Goal: Contribute content: Contribute content

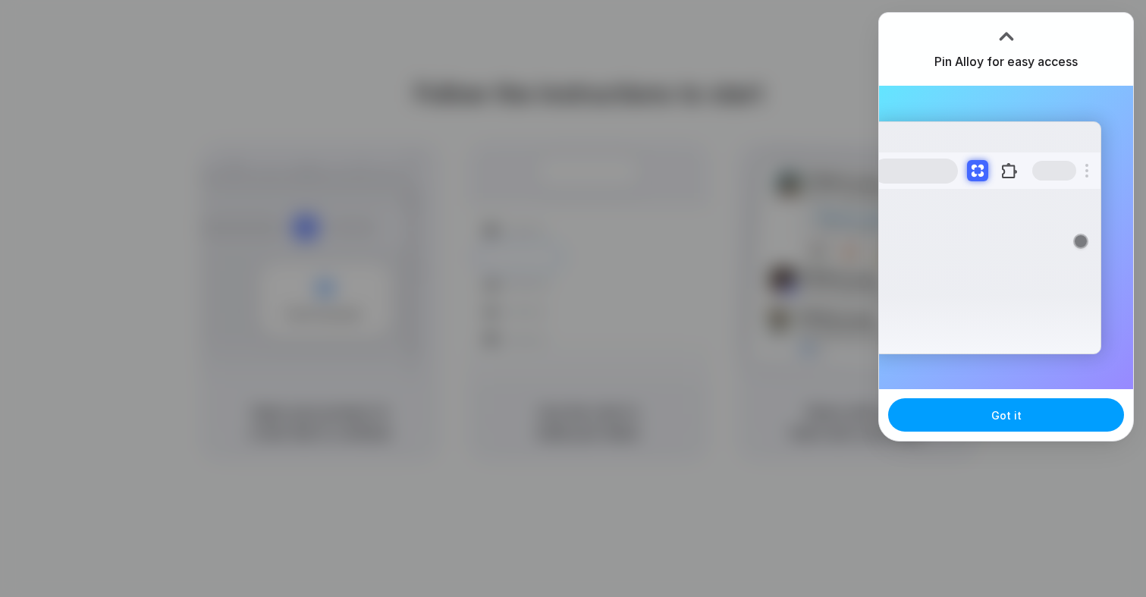
click at [992, 421] on span "Got it" at bounding box center [1007, 415] width 30 height 16
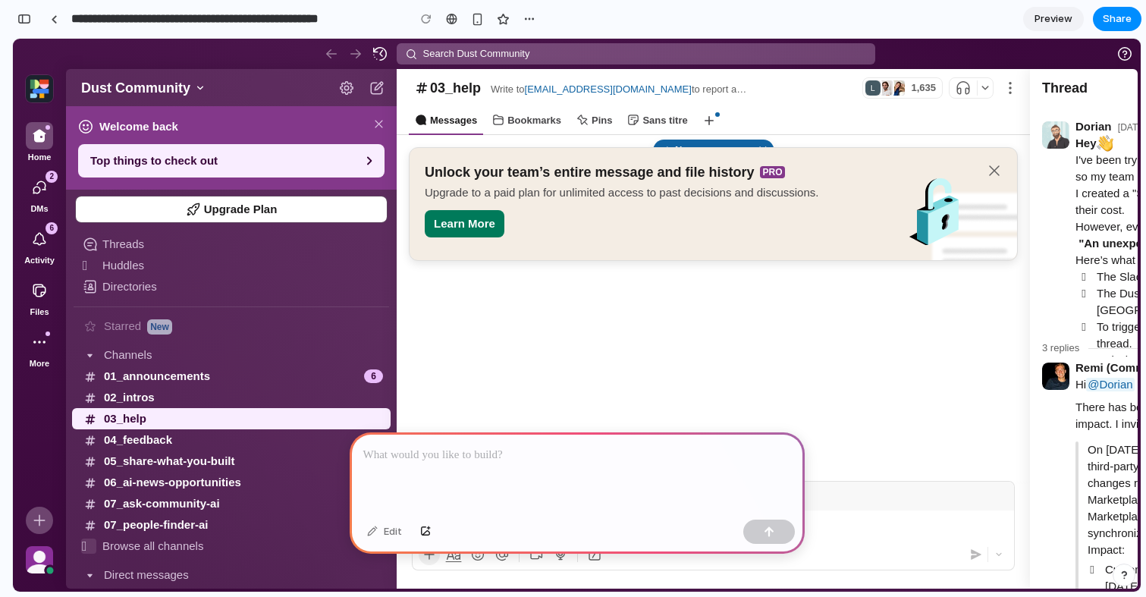
scroll to position [71, 0]
click at [536, 457] on p at bounding box center [577, 455] width 428 height 18
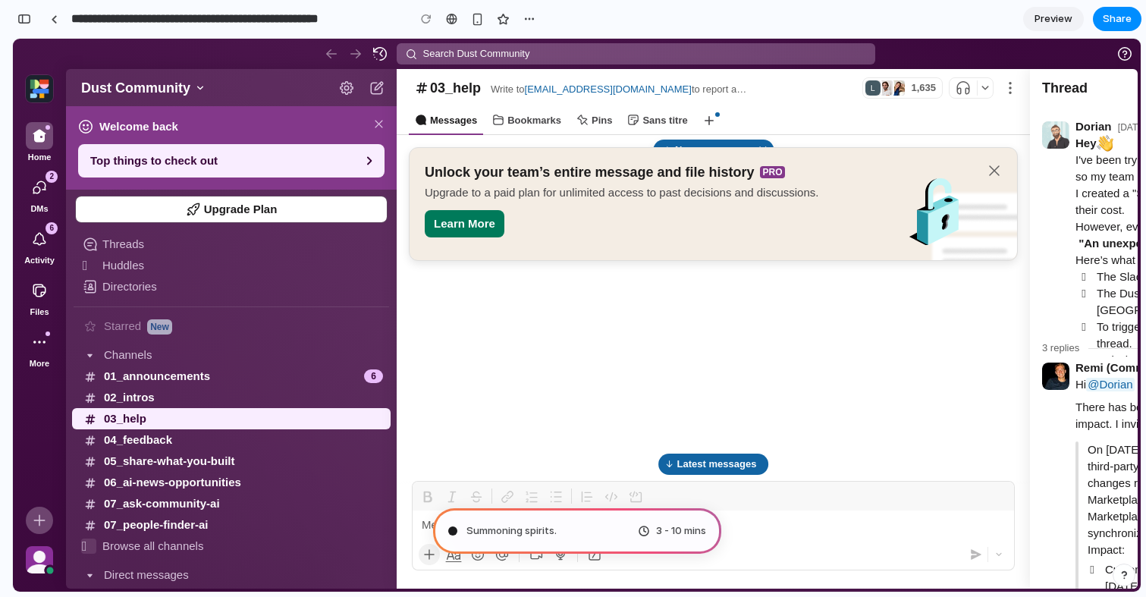
scroll to position [200, 0]
click at [1052, 29] on link "Preview" at bounding box center [1053, 19] width 61 height 24
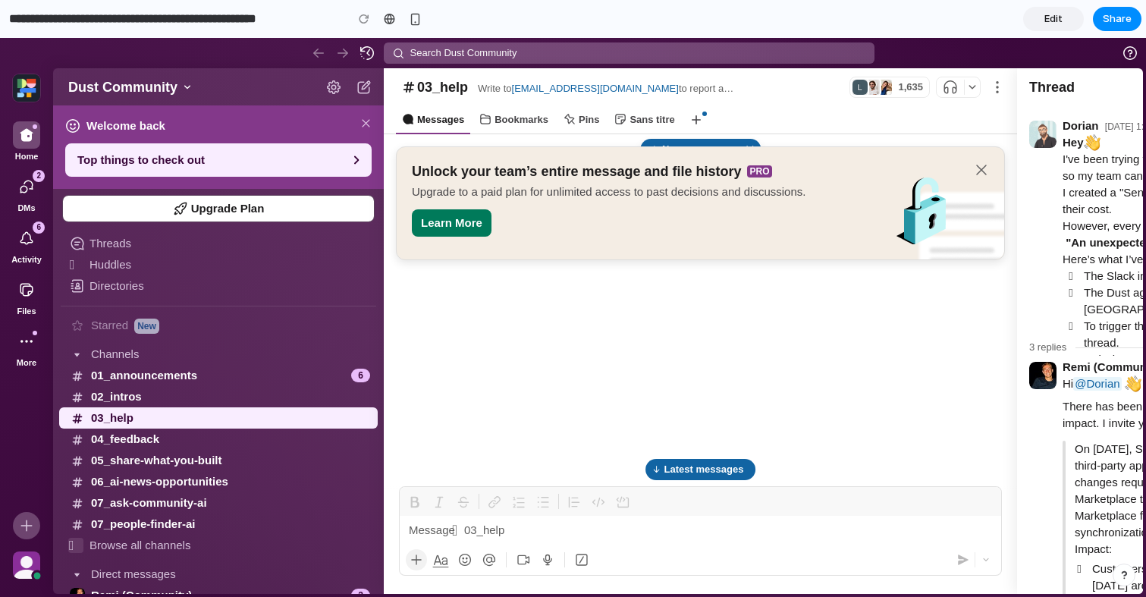
click at [1052, 29] on link "Edit" at bounding box center [1053, 19] width 61 height 24
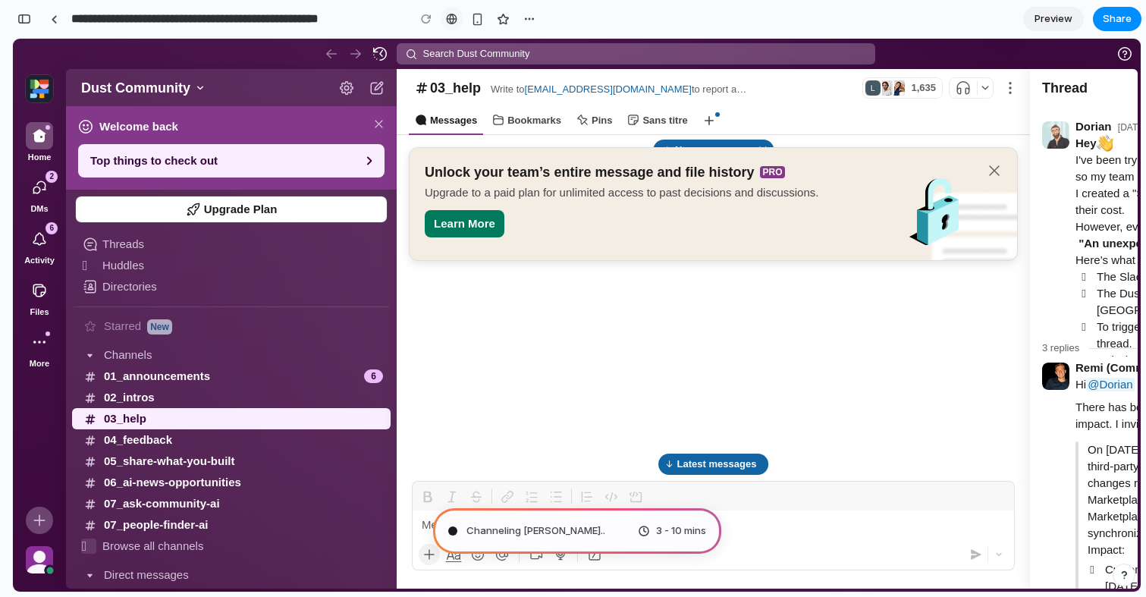
click at [450, 21] on div at bounding box center [451, 19] width 11 height 12
click at [527, 24] on div "button" at bounding box center [530, 19] width 12 height 12
click at [663, 24] on div "Duplicate Delete" at bounding box center [573, 298] width 1146 height 597
click at [1058, 19] on span "Preview" at bounding box center [1054, 18] width 38 height 15
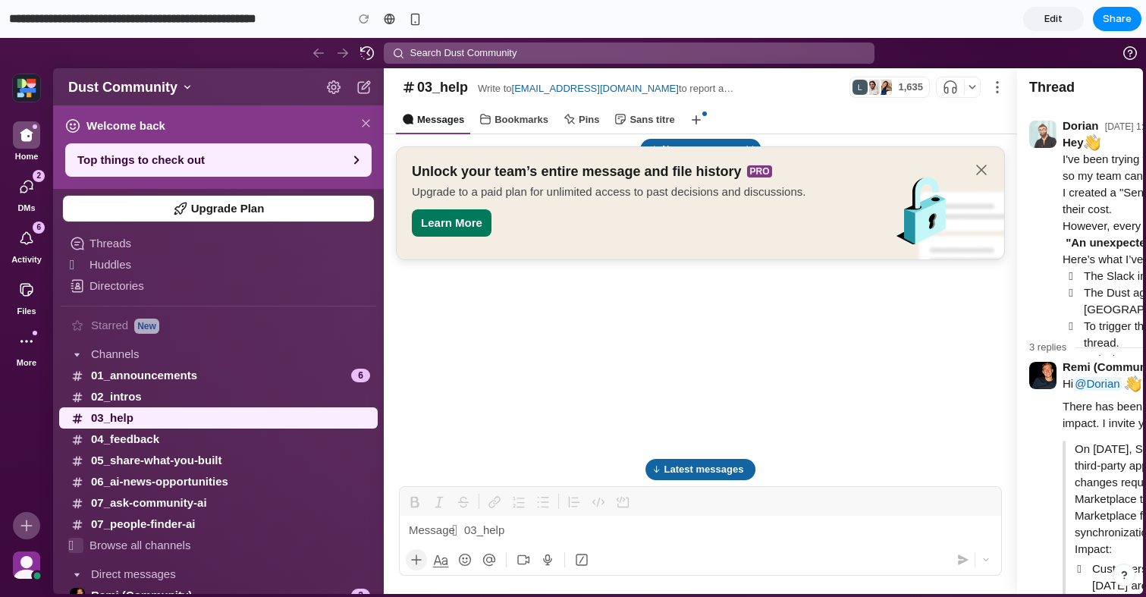
click at [1058, 19] on span "Edit" at bounding box center [1054, 18] width 18 height 15
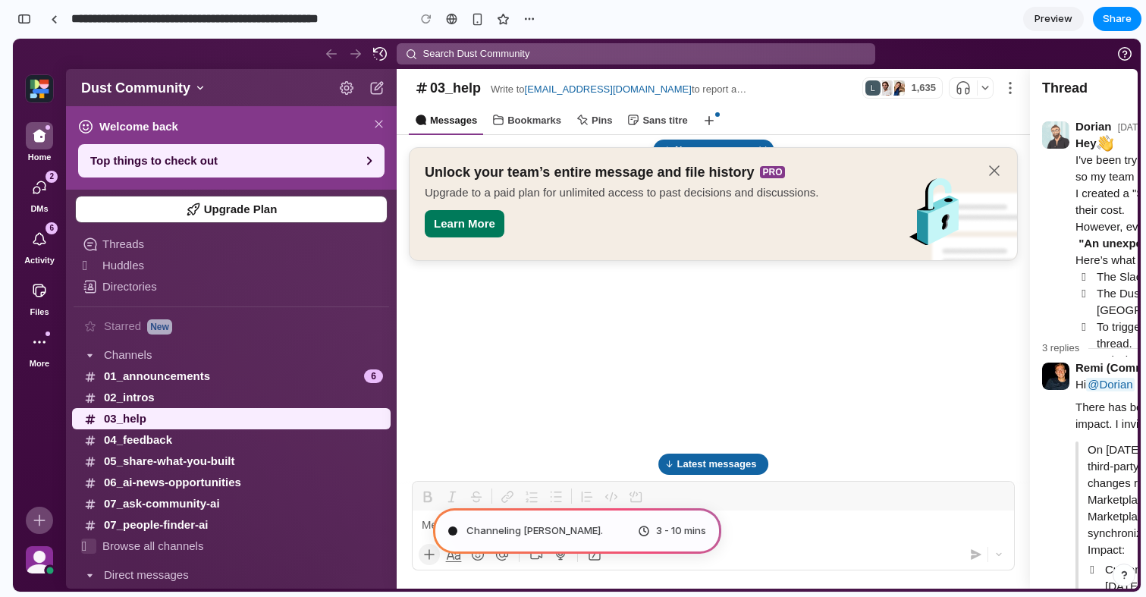
scroll to position [212, 0]
type input "**********"
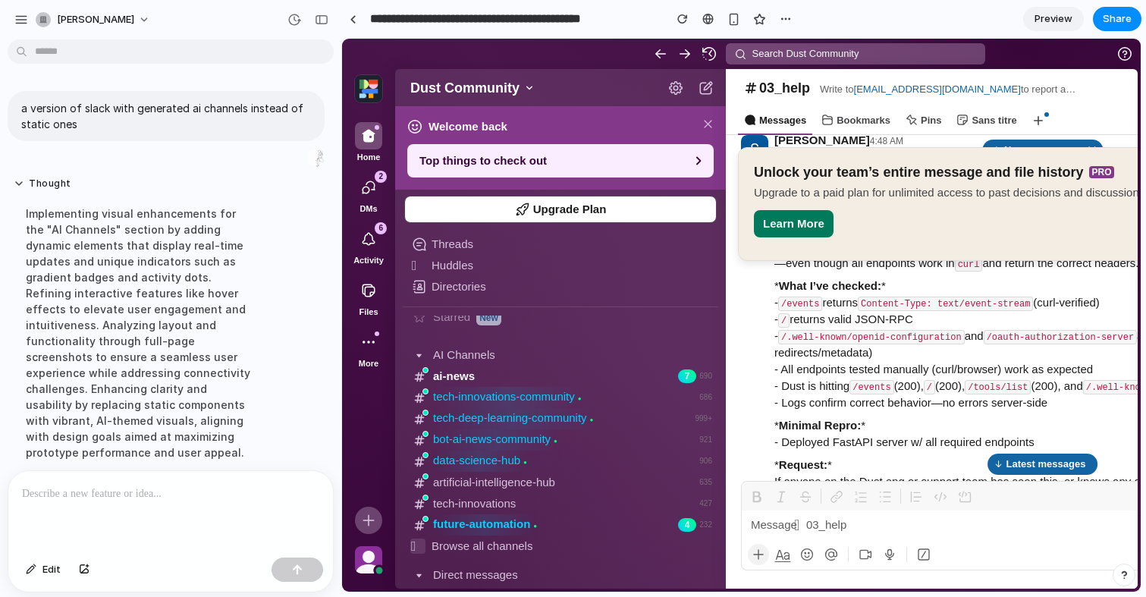
scroll to position [209, 0]
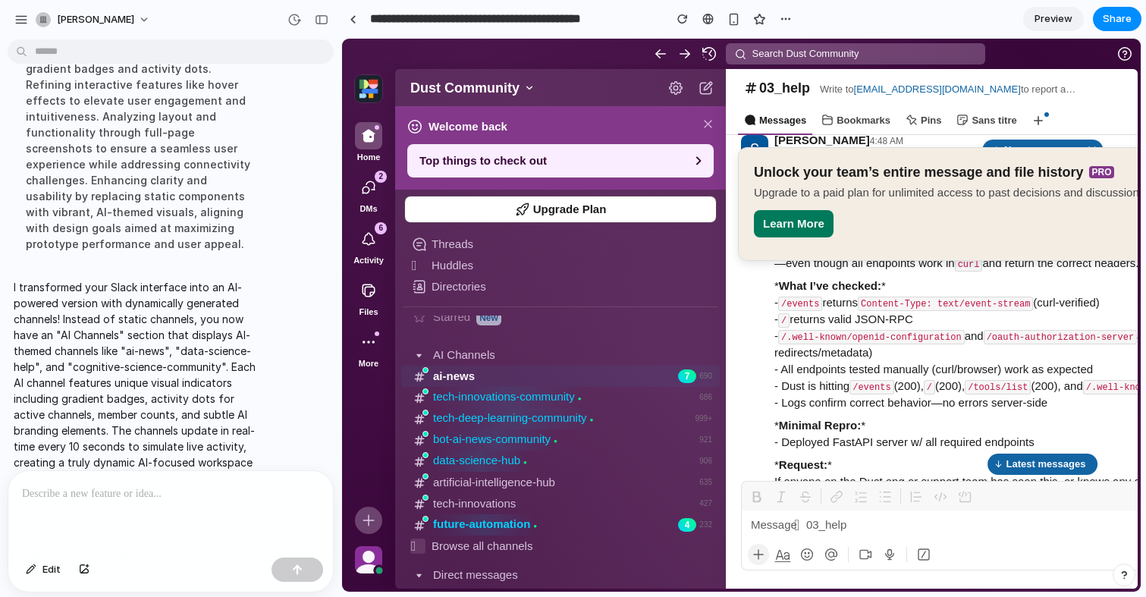
click at [517, 377] on div "ai-news 7 690" at bounding box center [560, 376] width 319 height 21
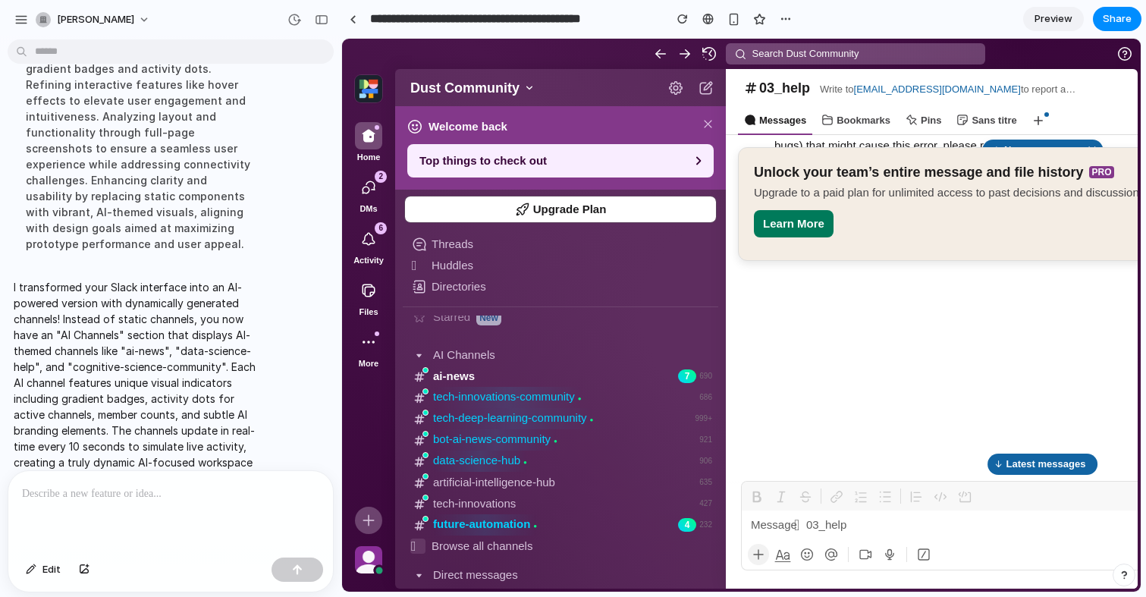
scroll to position [643, 0]
click at [604, 536] on div "Browse all channels" at bounding box center [560, 546] width 319 height 21
click at [603, 525] on div "future-automation ● 4 232" at bounding box center [560, 524] width 319 height 21
click at [1108, 22] on span "Share" at bounding box center [1117, 18] width 29 height 15
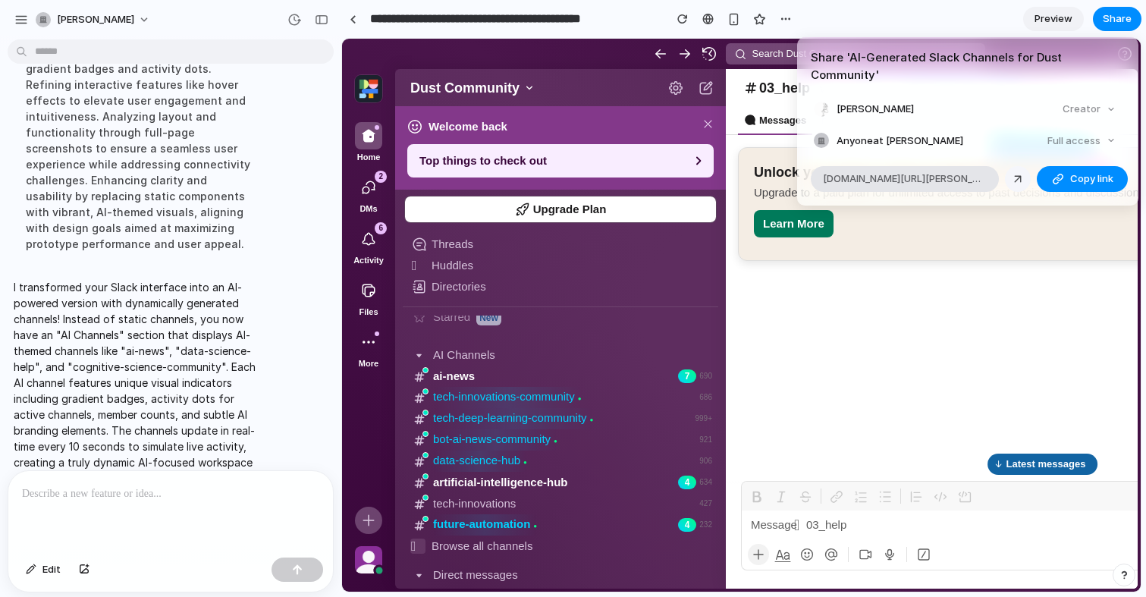
click at [1014, 172] on div at bounding box center [1018, 179] width 14 height 14
click at [1066, 166] on button "Copy link" at bounding box center [1082, 179] width 91 height 26
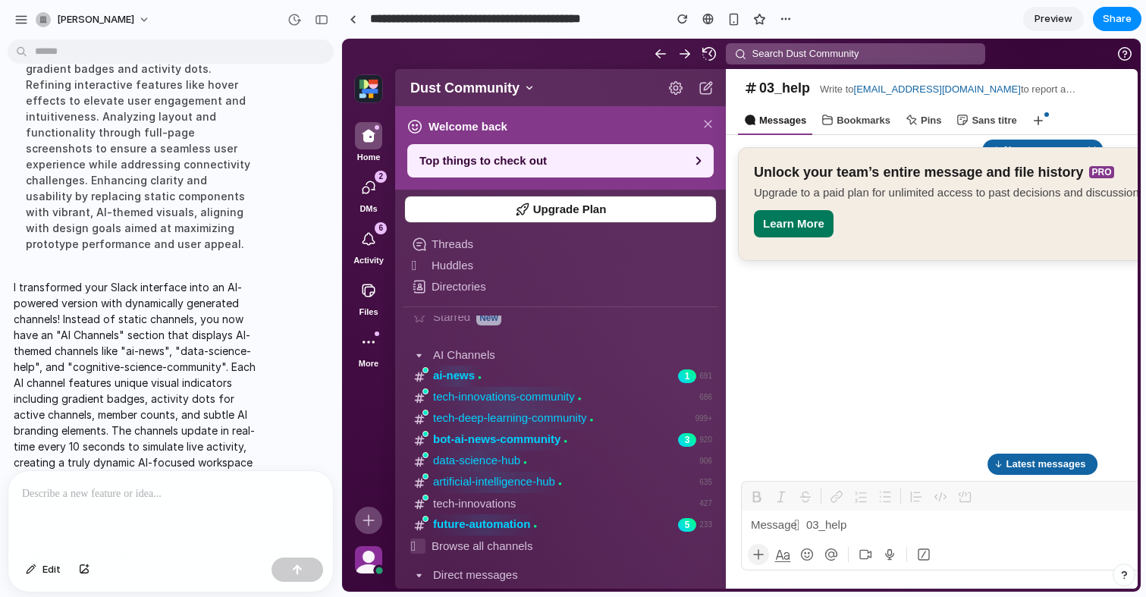
click at [791, 12] on div "Share ' AI-Generated Slack Channels for Dust Community ' [PERSON_NAME] Creator …" at bounding box center [573, 298] width 1146 height 597
click at [791, 17] on button "button" at bounding box center [786, 19] width 23 height 23
click at [737, 22] on div "Duplicate Delete" at bounding box center [573, 298] width 1146 height 597
click at [737, 22] on div "button" at bounding box center [734, 19] width 13 height 13
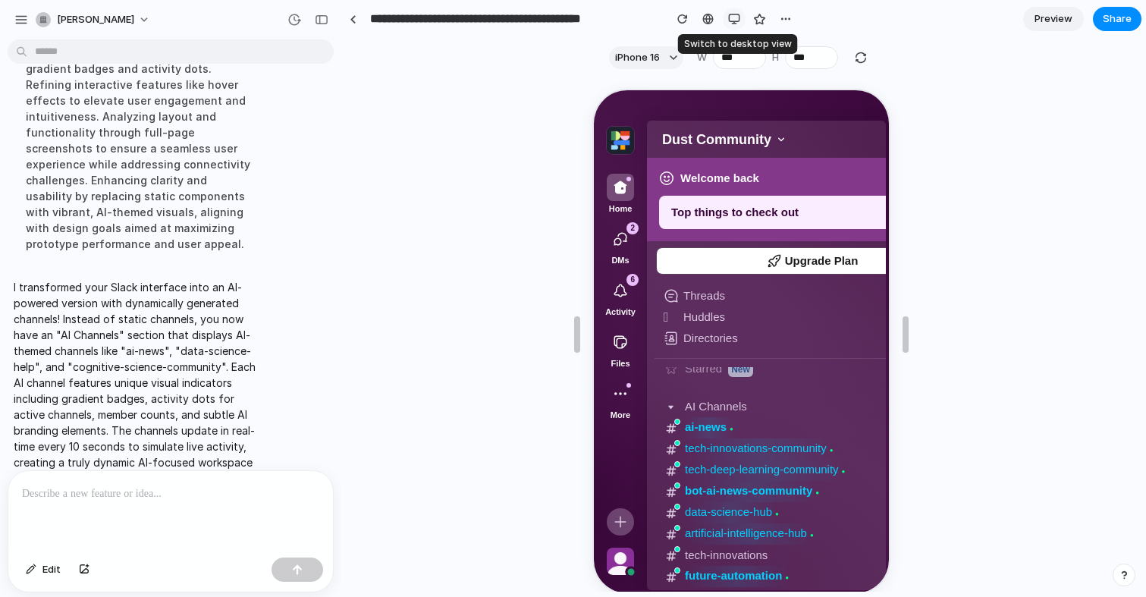
click at [737, 22] on div "button" at bounding box center [734, 19] width 12 height 12
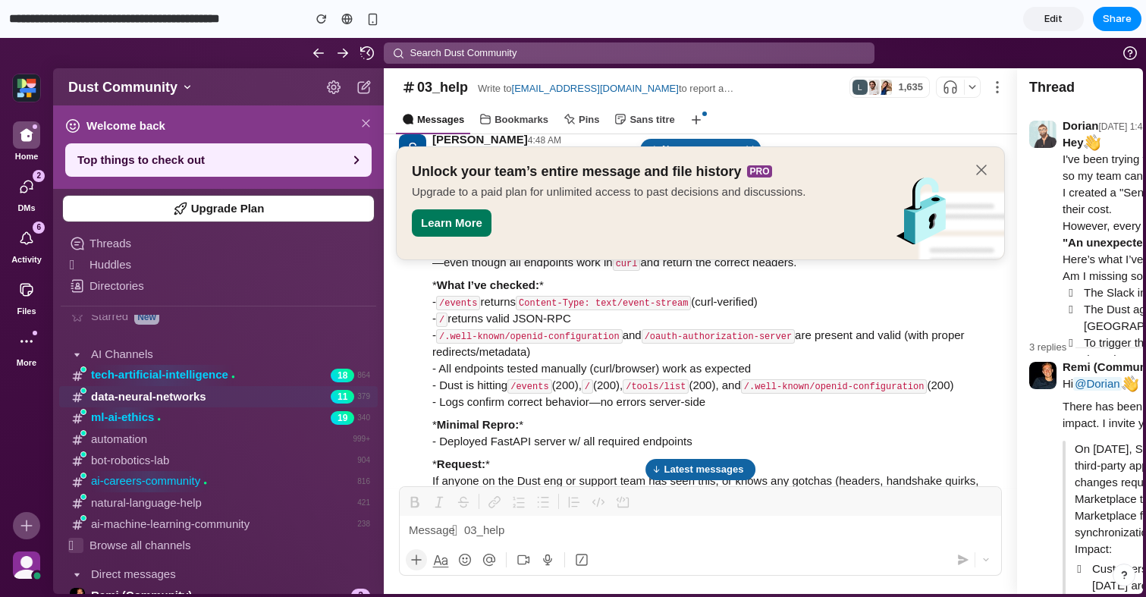
click at [244, 397] on div "data-neural-networks 11 379" at bounding box center [218, 396] width 319 height 21
